Goal: Complete application form: Complete application form

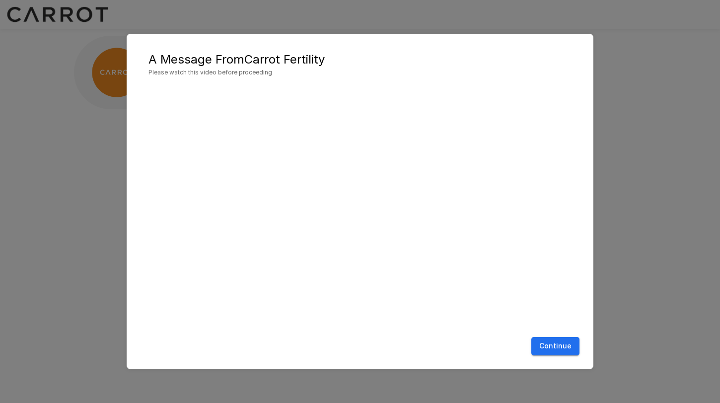
click at [568, 342] on button "Continue" at bounding box center [555, 346] width 48 height 18
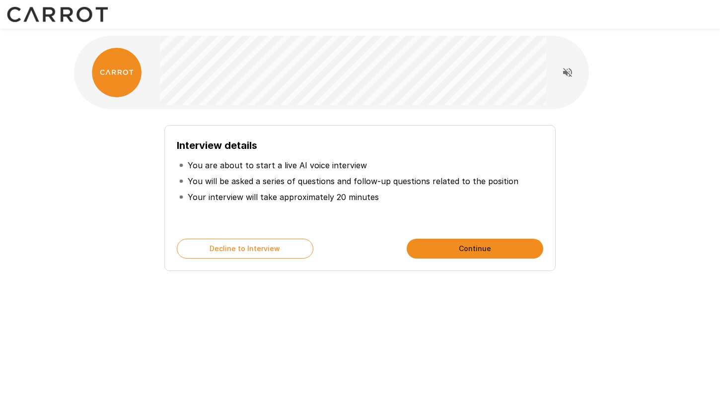
click at [458, 246] on button "Continue" at bounding box center [475, 249] width 137 height 20
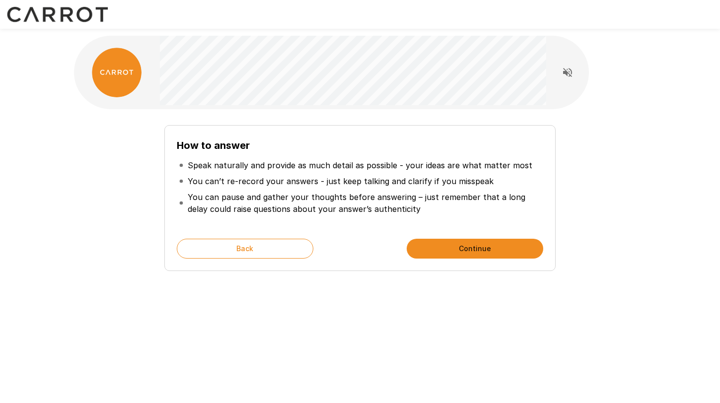
click at [459, 248] on button "Continue" at bounding box center [475, 249] width 137 height 20
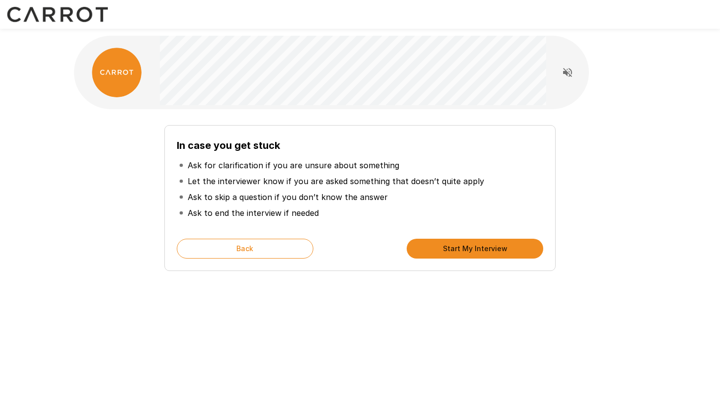
click at [459, 248] on button "Start My Interview" at bounding box center [475, 249] width 137 height 20
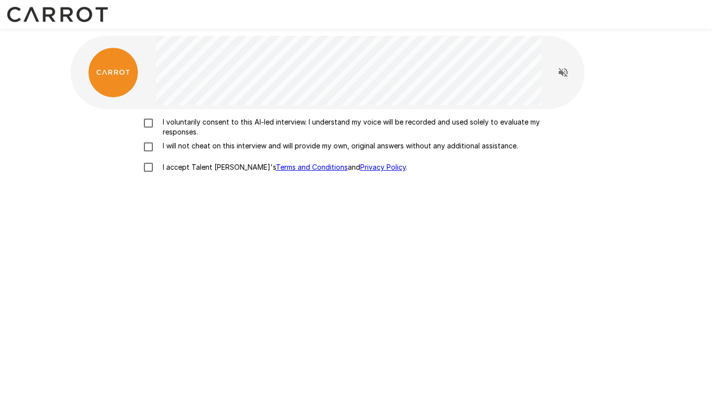
click at [156, 116] on div "I voluntarily consent to this AI-led interview. I understand my voice will be r…" at bounding box center [357, 239] width 572 height 261
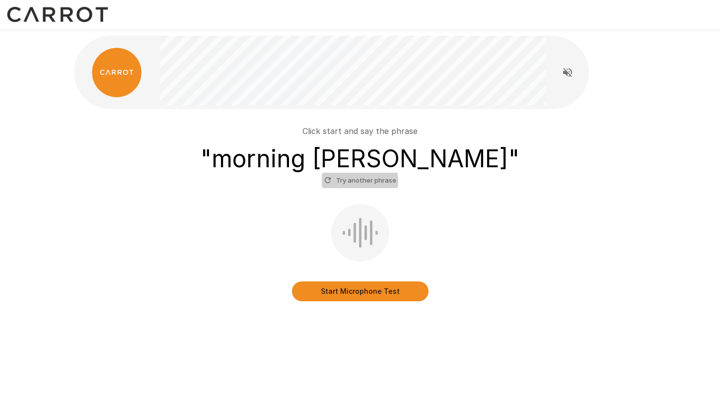
click at [349, 182] on button "Try another phrase" at bounding box center [360, 180] width 77 height 15
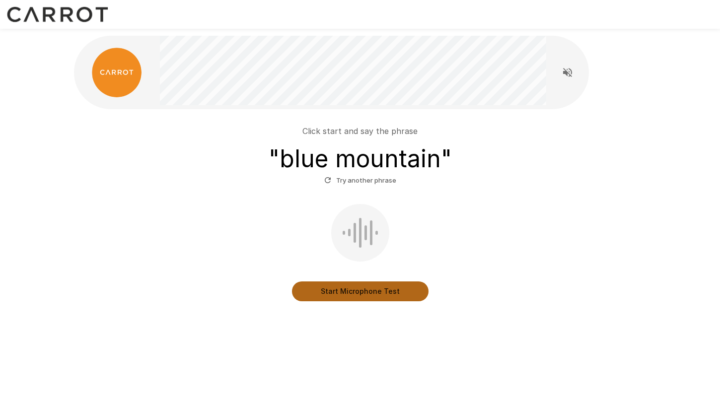
click at [347, 286] on button "Start Microphone Test" at bounding box center [360, 292] width 137 height 20
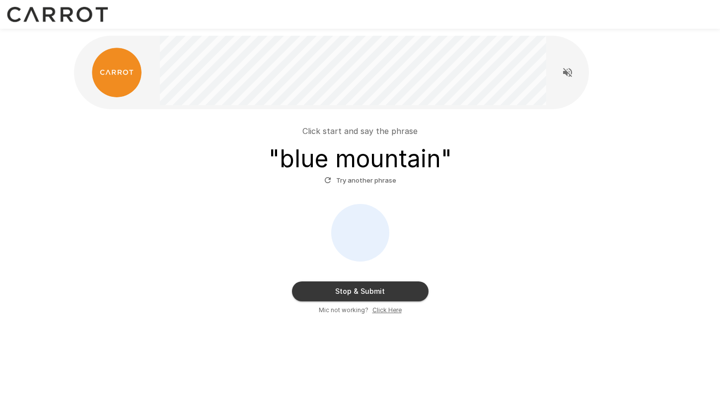
click at [358, 293] on button "Stop & Submit" at bounding box center [360, 292] width 137 height 20
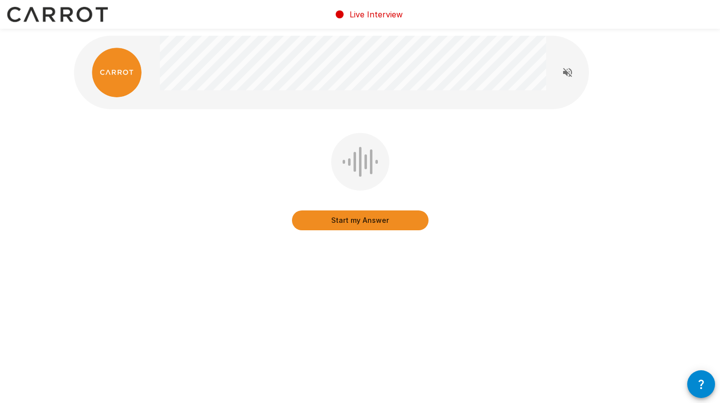
click at [563, 71] on icon "Read questions aloud" at bounding box center [568, 73] width 12 height 12
click at [387, 222] on button "Start my Answer" at bounding box center [360, 221] width 137 height 20
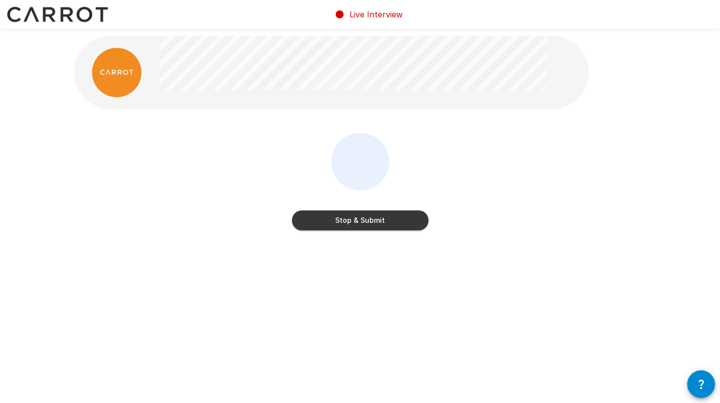
click at [387, 222] on button "Stop & Submit" at bounding box center [360, 221] width 137 height 20
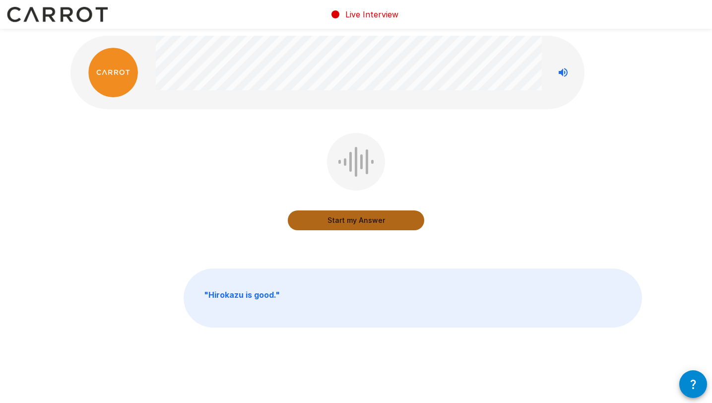
click at [346, 219] on button "Start my Answer" at bounding box center [356, 221] width 137 height 20
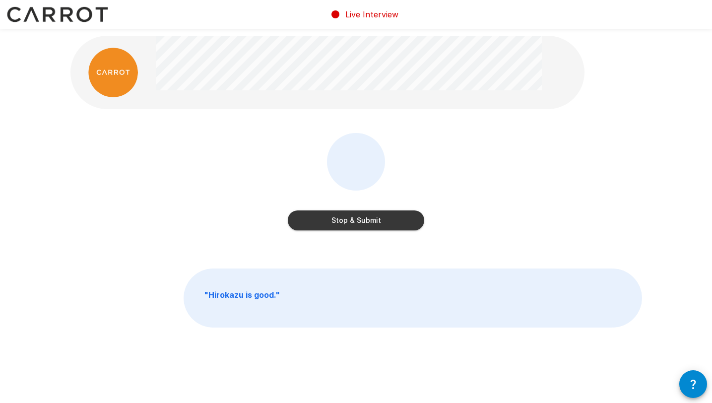
click at [346, 219] on button "Stop & Submit" at bounding box center [356, 221] width 137 height 20
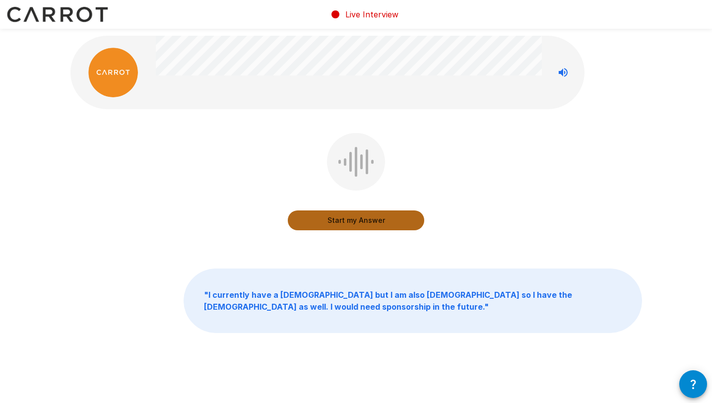
click at [346, 219] on button "Start my Answer" at bounding box center [356, 221] width 137 height 20
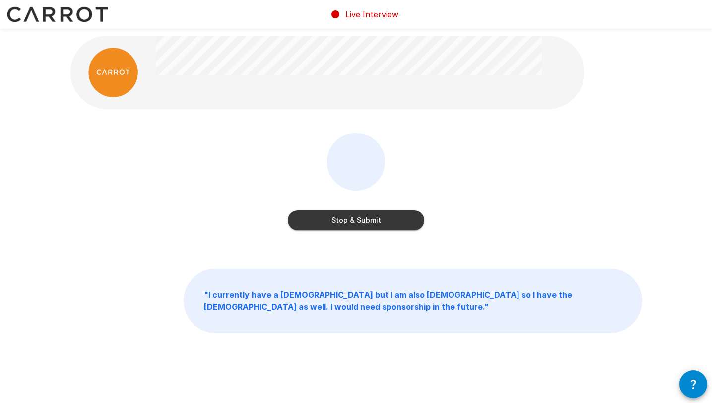
click at [346, 219] on button "Stop & Submit" at bounding box center [356, 221] width 137 height 20
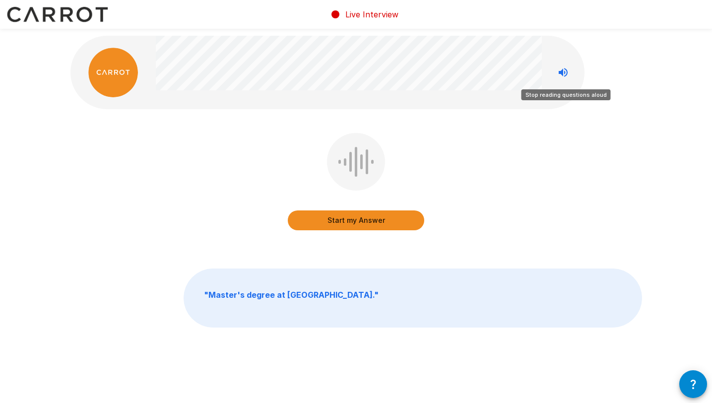
click at [566, 68] on icon "Stop reading questions aloud" at bounding box center [564, 73] width 12 height 12
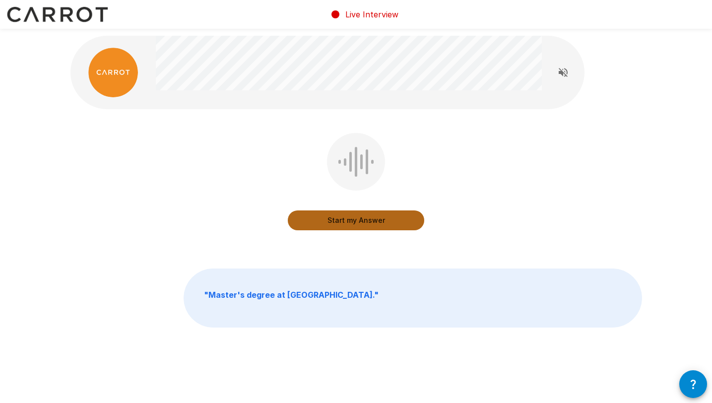
click at [376, 224] on button "Start my Answer" at bounding box center [356, 221] width 137 height 20
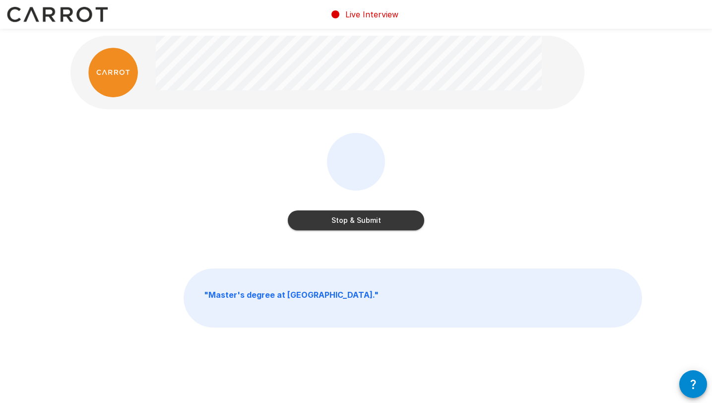
click at [376, 224] on button "Stop & Submit" at bounding box center [356, 221] width 137 height 20
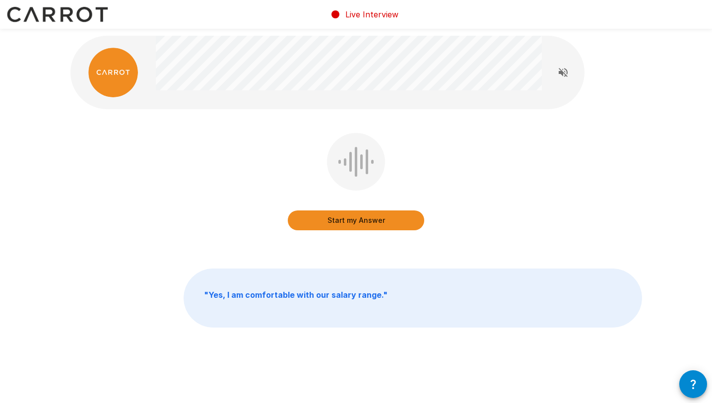
click at [372, 226] on button "Start my Answer" at bounding box center [356, 221] width 137 height 20
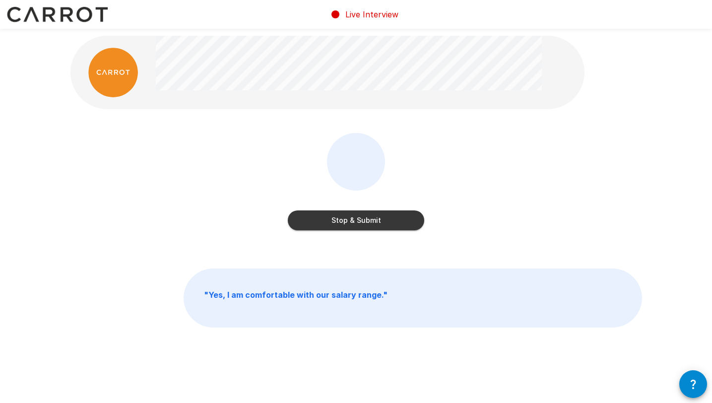
click at [372, 226] on button "Stop & Submit" at bounding box center [356, 221] width 137 height 20
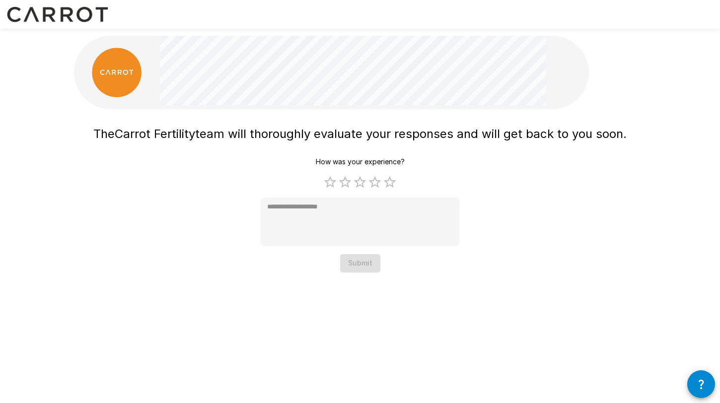
type textarea "*"
click at [489, 185] on div "The Carrot Fertility team will thoroughly evaluate your responses and will get …" at bounding box center [359, 196] width 533 height 151
